Goal: Task Accomplishment & Management: Use online tool/utility

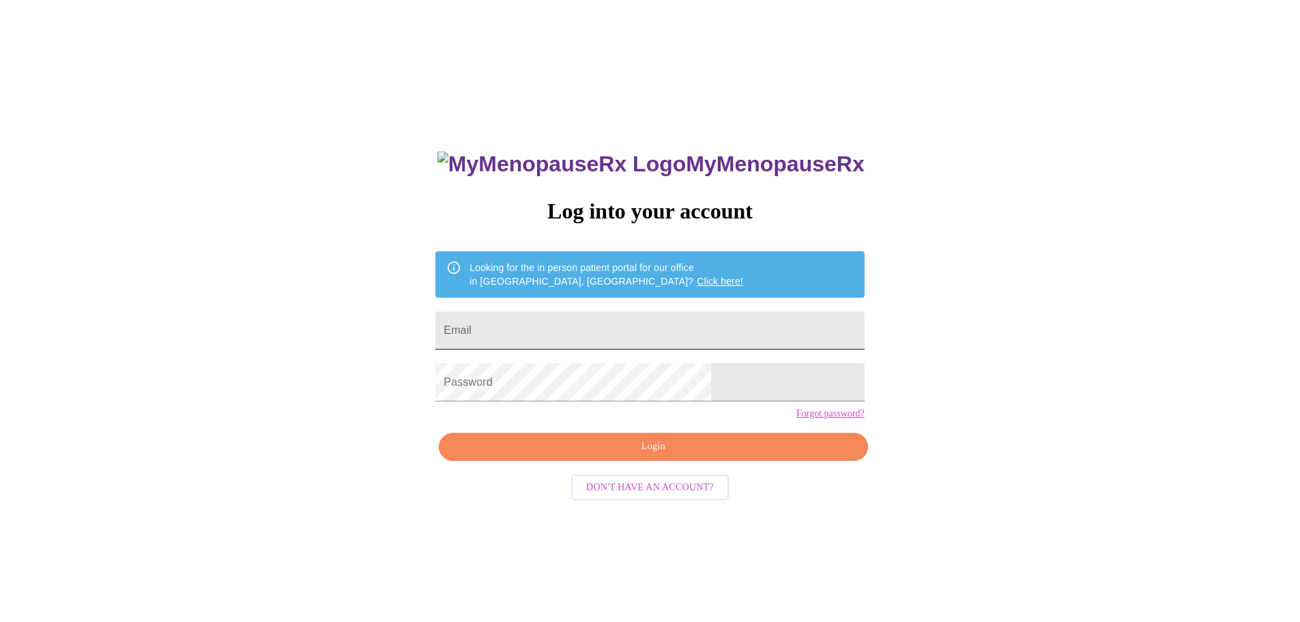
click at [566, 329] on input "Email" at bounding box center [649, 330] width 429 height 38
type input "[EMAIL_ADDRESS][DOMAIN_NAME]"
click at [654, 455] on span "Login" at bounding box center [652, 446] width 397 height 17
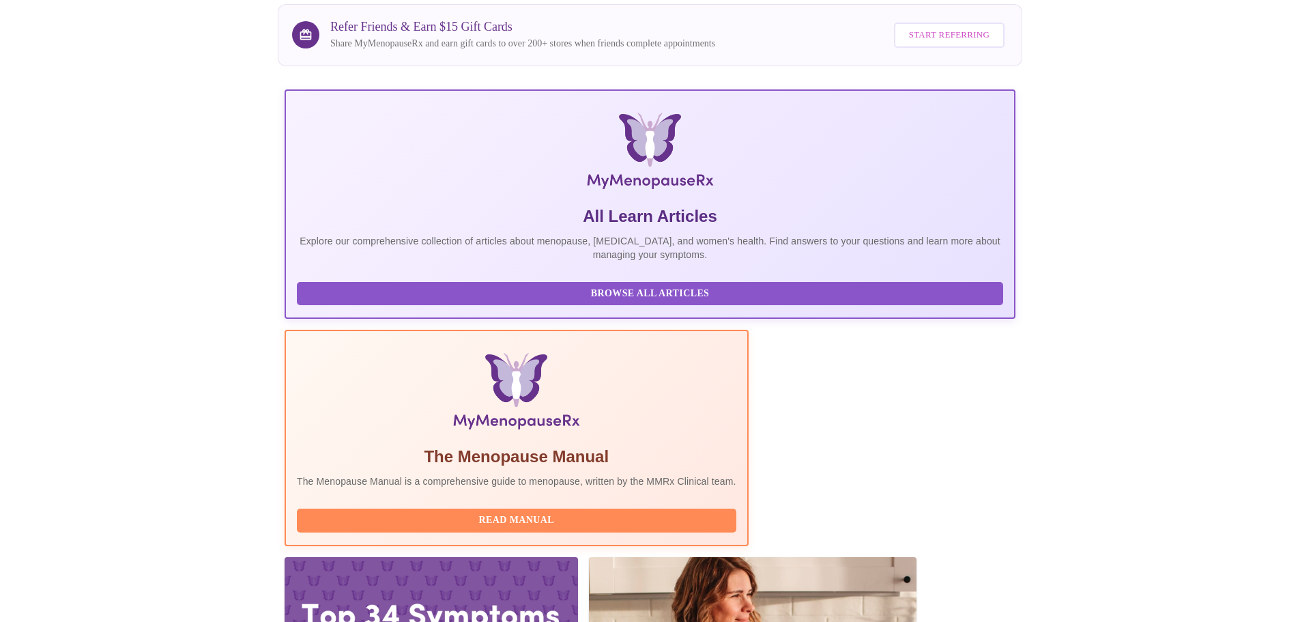
scroll to position [341, 0]
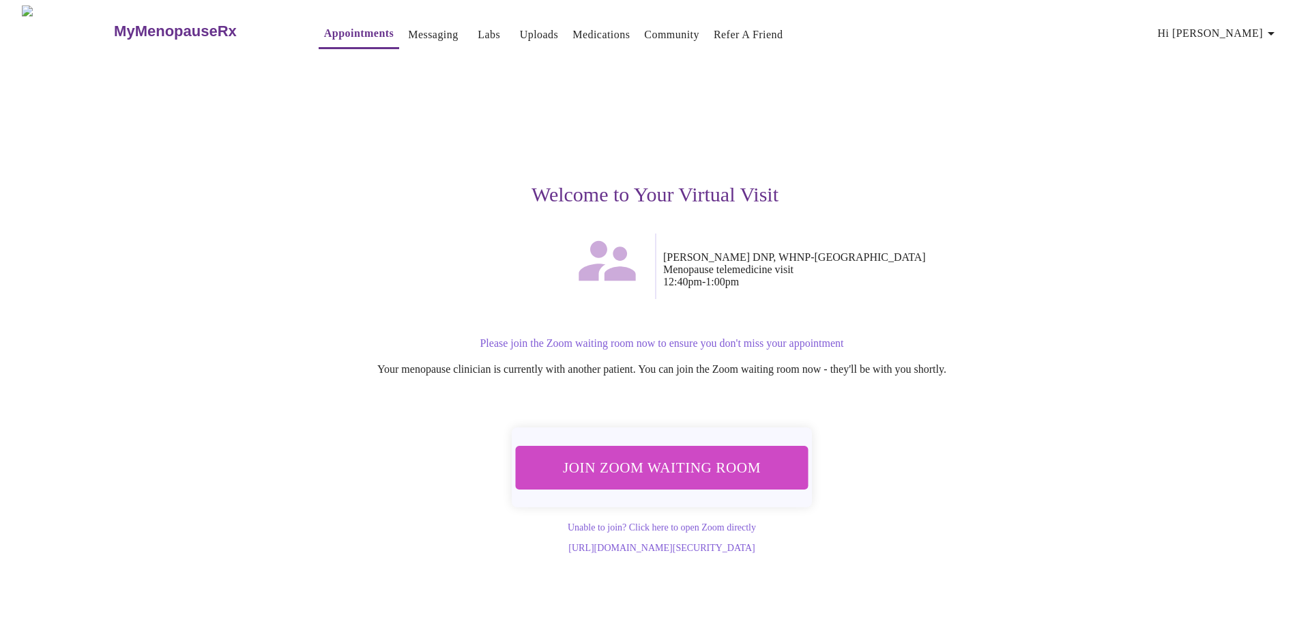
click at [625, 467] on span "Join Zoom Waiting Room" at bounding box center [662, 466] width 257 height 25
